Goal: Task Accomplishment & Management: Use online tool/utility

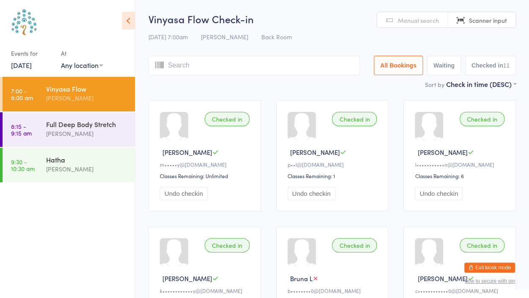
click at [211, 57] on input "search" at bounding box center [253, 65] width 211 height 19
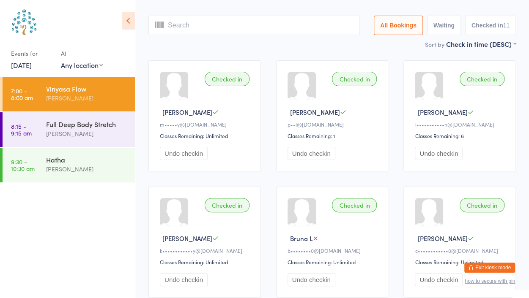
scroll to position [56, 0]
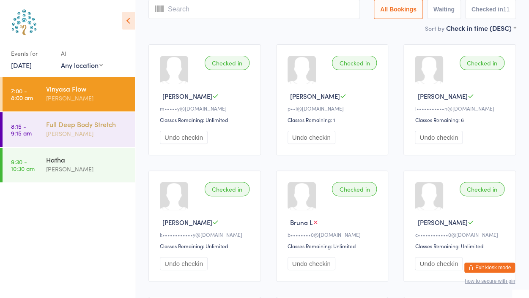
click at [101, 131] on div "[PERSON_NAME]" at bounding box center [87, 134] width 82 height 10
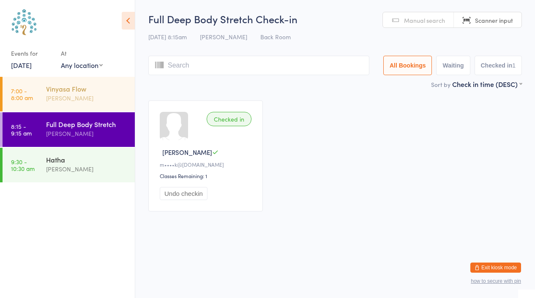
click at [85, 100] on div "[PERSON_NAME]" at bounding box center [87, 98] width 82 height 10
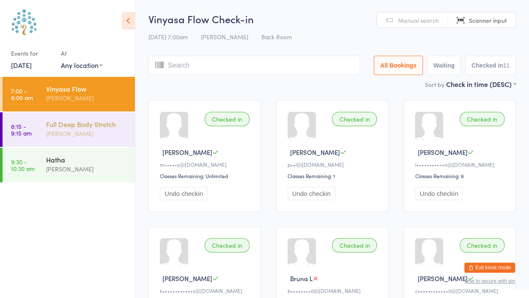
click at [88, 138] on div "[PERSON_NAME]" at bounding box center [87, 134] width 82 height 10
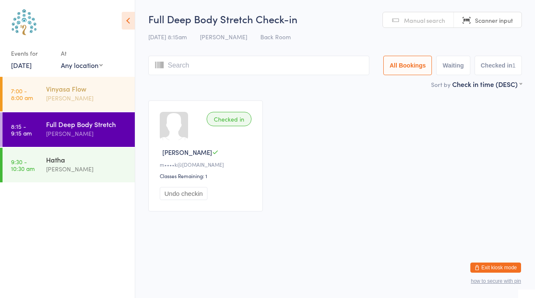
click at [75, 101] on div "[PERSON_NAME]" at bounding box center [87, 98] width 82 height 10
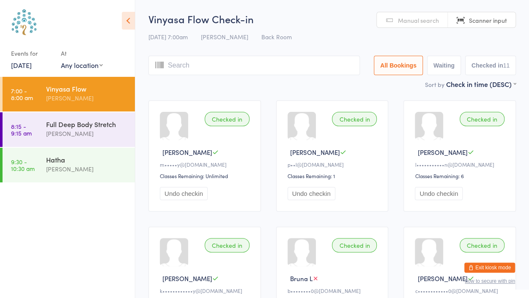
click at [400, 19] on span "Manual search" at bounding box center [418, 20] width 41 height 8
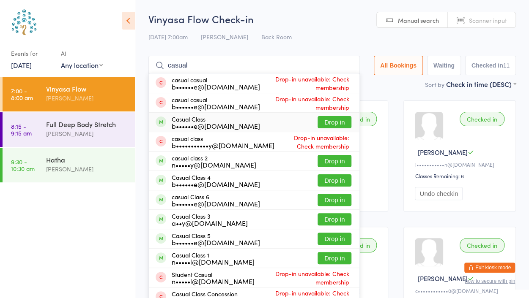
type input "casual"
click at [326, 118] on button "Drop in" at bounding box center [334, 122] width 34 height 12
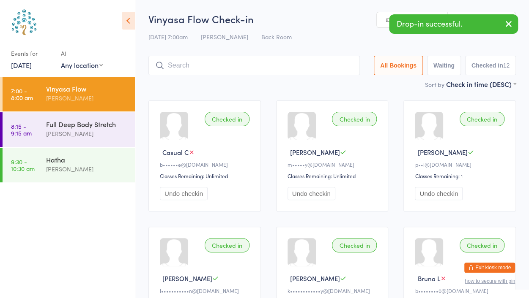
click at [506, 27] on icon "button" at bounding box center [508, 24] width 10 height 11
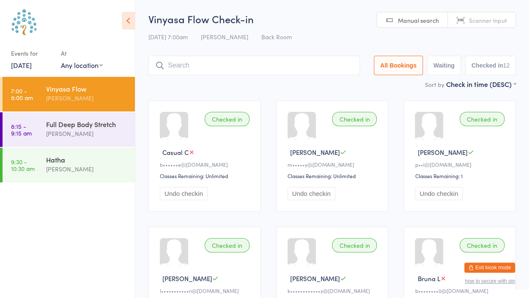
click at [506, 27] on link "Scanner input" at bounding box center [482, 20] width 68 height 16
click at [74, 134] on div "[PERSON_NAME]" at bounding box center [87, 134] width 82 height 10
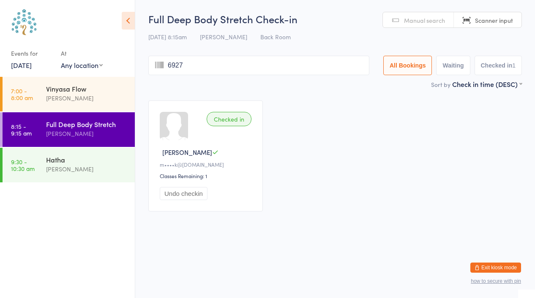
type input "6927"
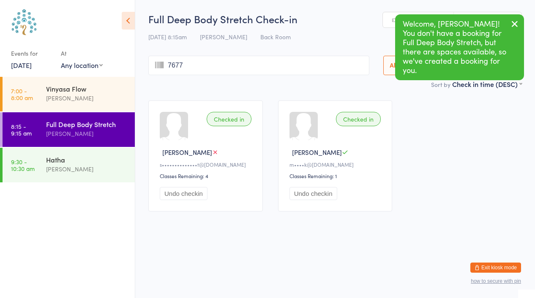
type input "7677"
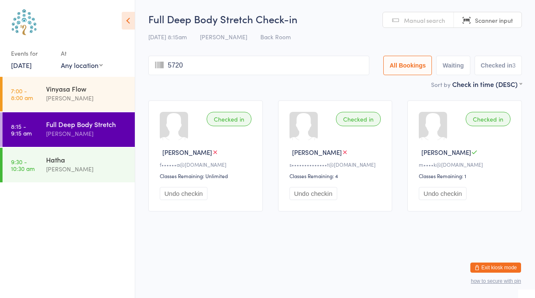
type input "5720"
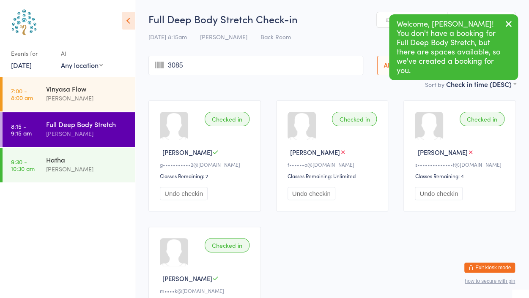
type input "3085"
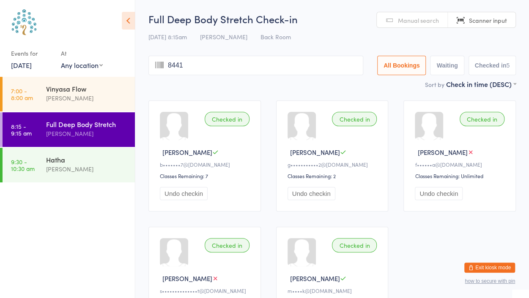
type input "8441"
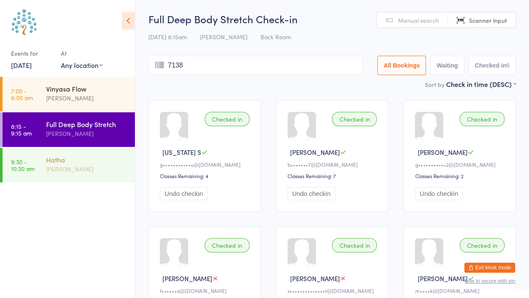
type input "7138"
type input "8056"
type input "6469"
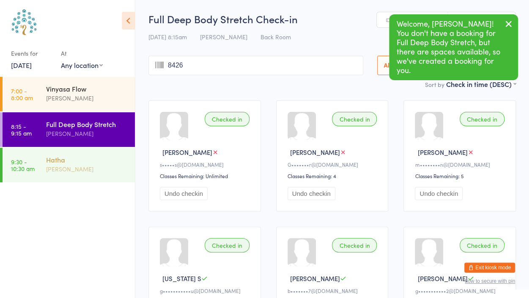
type input "8426"
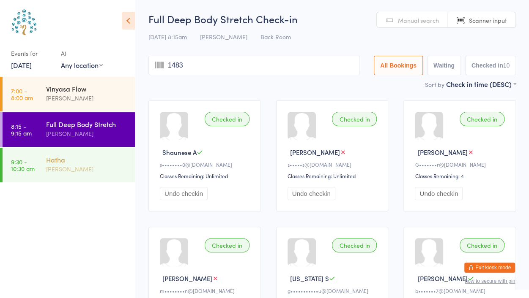
type input "1483"
type input "8390"
type input "7673"
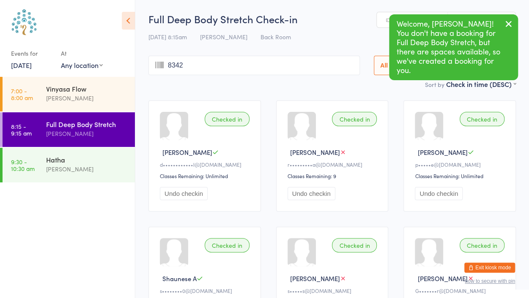
type input "8342"
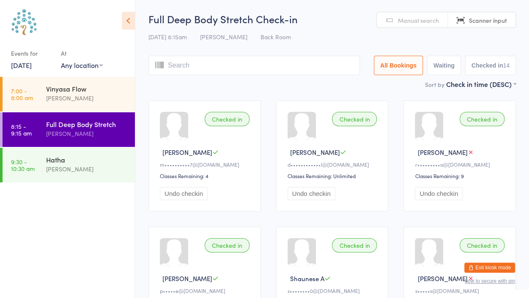
click at [189, 62] on input "search" at bounding box center [253, 65] width 211 height 19
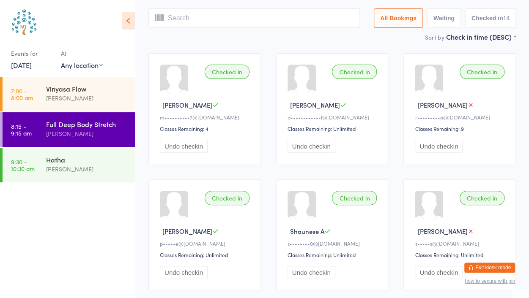
scroll to position [56, 0]
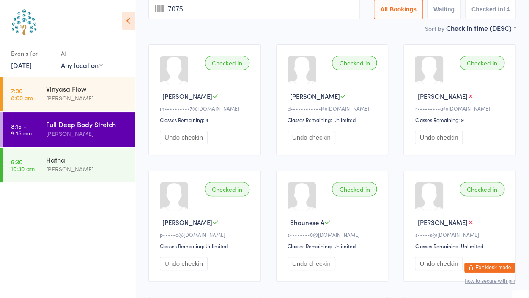
type input "7075"
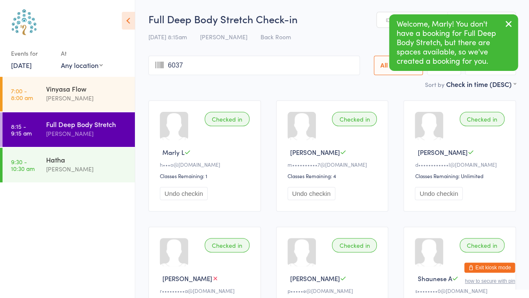
type input "6037"
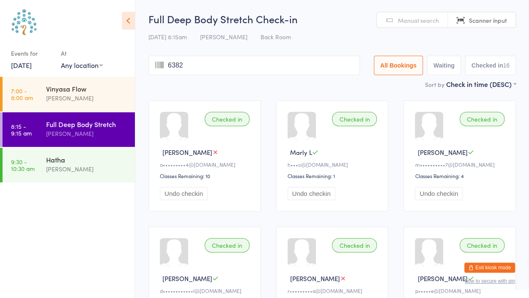
type input "6382"
type input "casual"
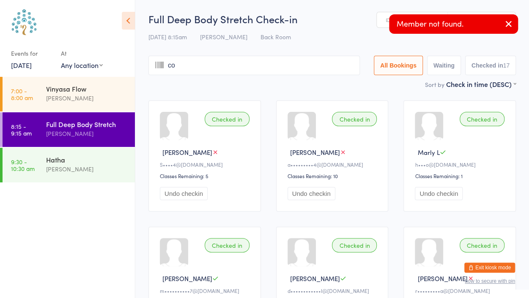
type input "con"
click at [509, 26] on icon "button" at bounding box center [508, 24] width 10 height 11
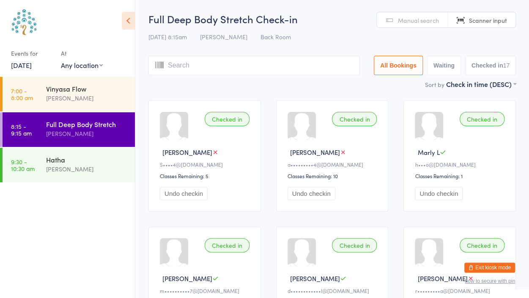
click at [432, 18] on span "Manual search" at bounding box center [418, 20] width 41 height 8
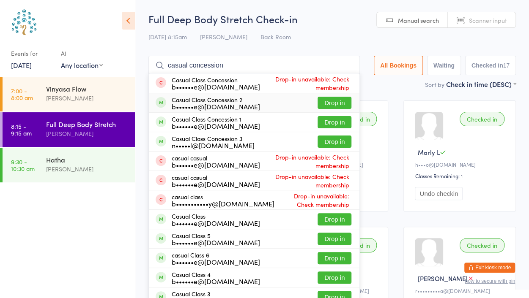
type input "casual concession"
click at [342, 101] on button "Drop in" at bounding box center [334, 103] width 34 height 12
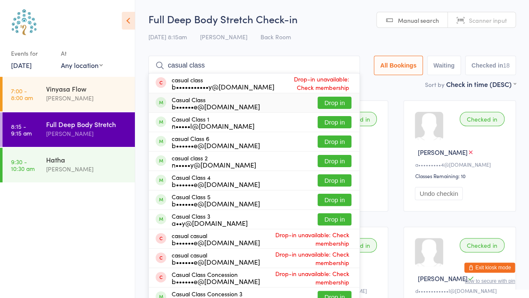
type input "casual class"
click at [332, 100] on button "Drop in" at bounding box center [334, 103] width 34 height 12
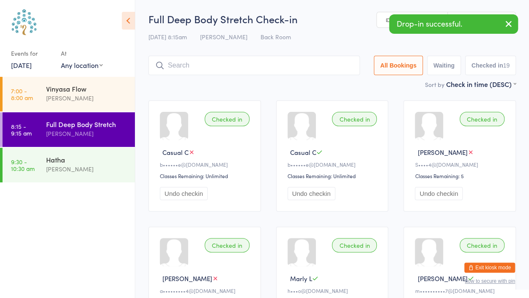
click at [507, 22] on icon "button" at bounding box center [508, 24] width 10 height 11
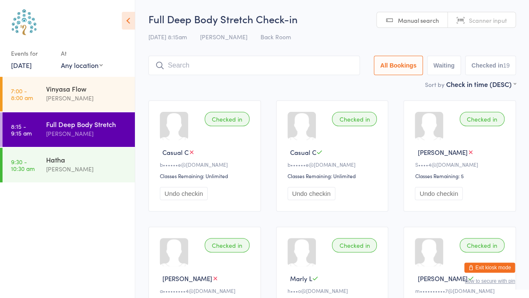
click at [507, 22] on link "Scanner input" at bounding box center [482, 20] width 68 height 16
click at [77, 97] on div "[PERSON_NAME]" at bounding box center [87, 98] width 82 height 10
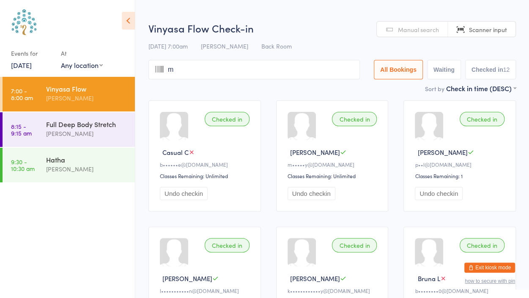
type input "ma"
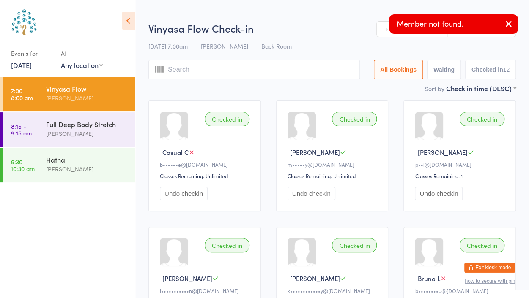
type input "r"
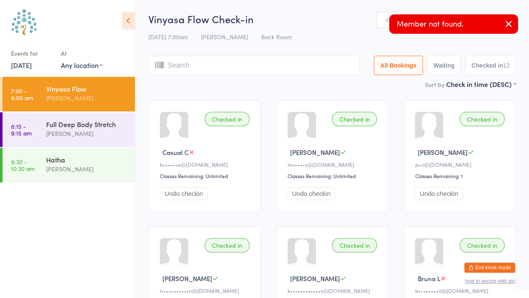
click at [509, 26] on icon "button" at bounding box center [508, 24] width 10 height 11
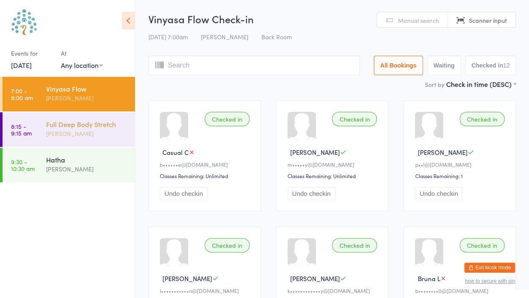
click at [76, 119] on div "Full Deep Body Stretch [PERSON_NAME]" at bounding box center [90, 128] width 89 height 33
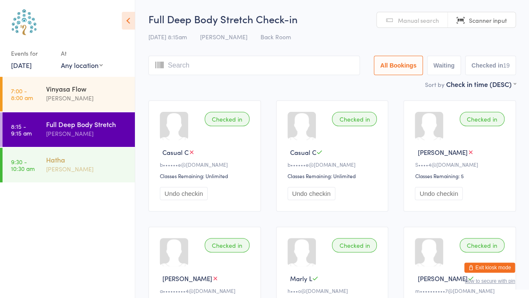
click at [67, 162] on div "Hatha" at bounding box center [87, 159] width 82 height 9
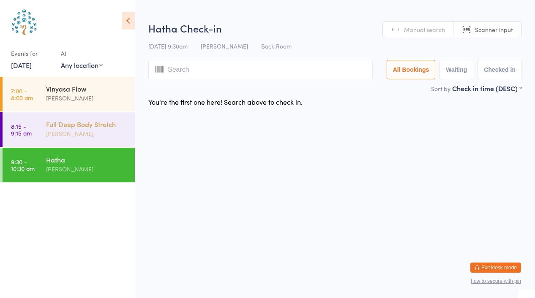
click at [78, 116] on div "Full Deep Body Stretch [PERSON_NAME]" at bounding box center [90, 128] width 89 height 33
